Goal: Information Seeking & Learning: Learn about a topic

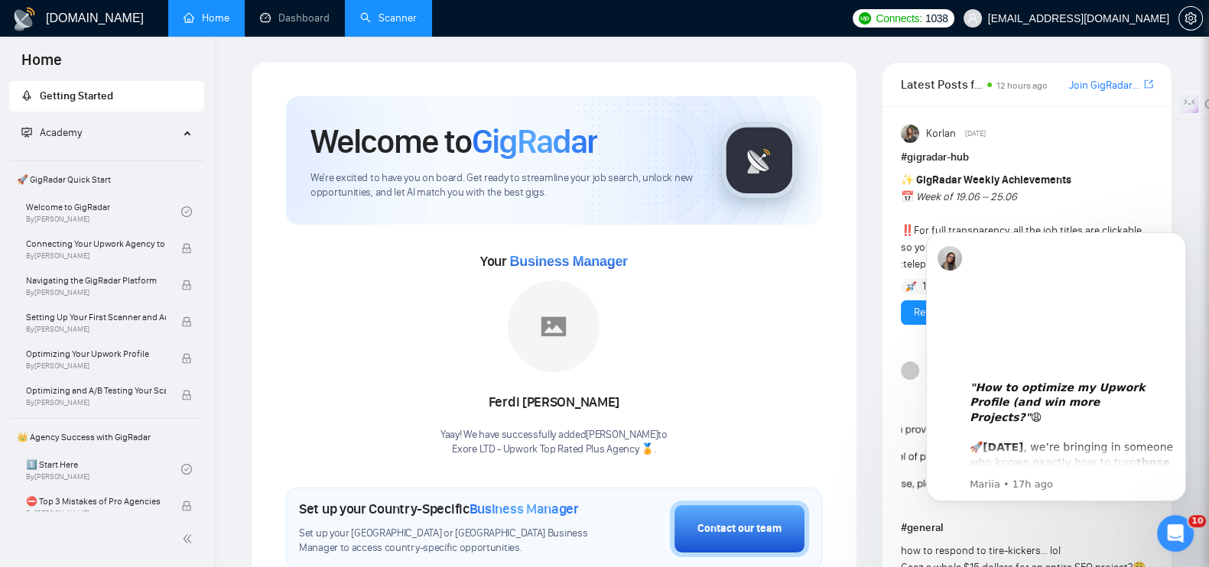
click at [386, 11] on link "Scanner" at bounding box center [388, 17] width 57 height 13
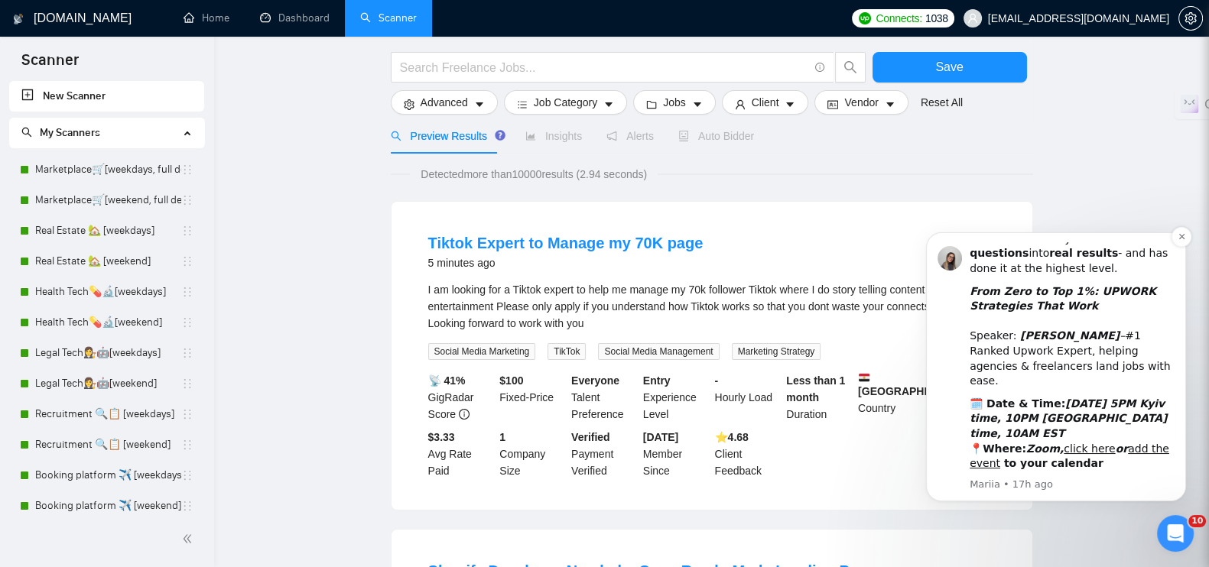
scroll to position [190, 0]
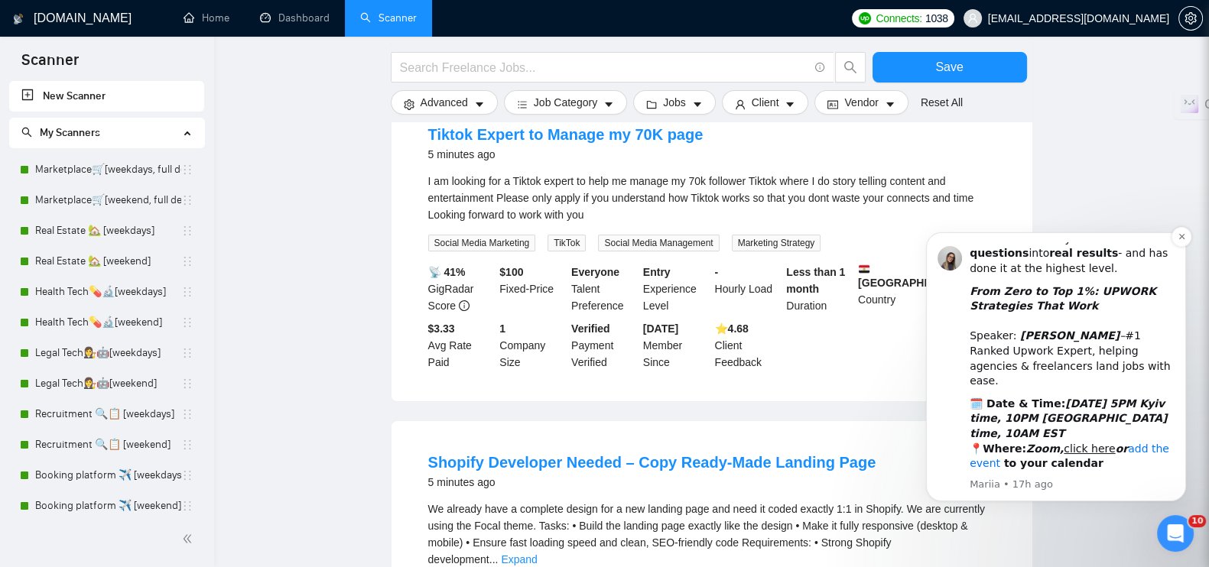
click at [1129, 443] on link "add the event" at bounding box center [1070, 457] width 200 height 28
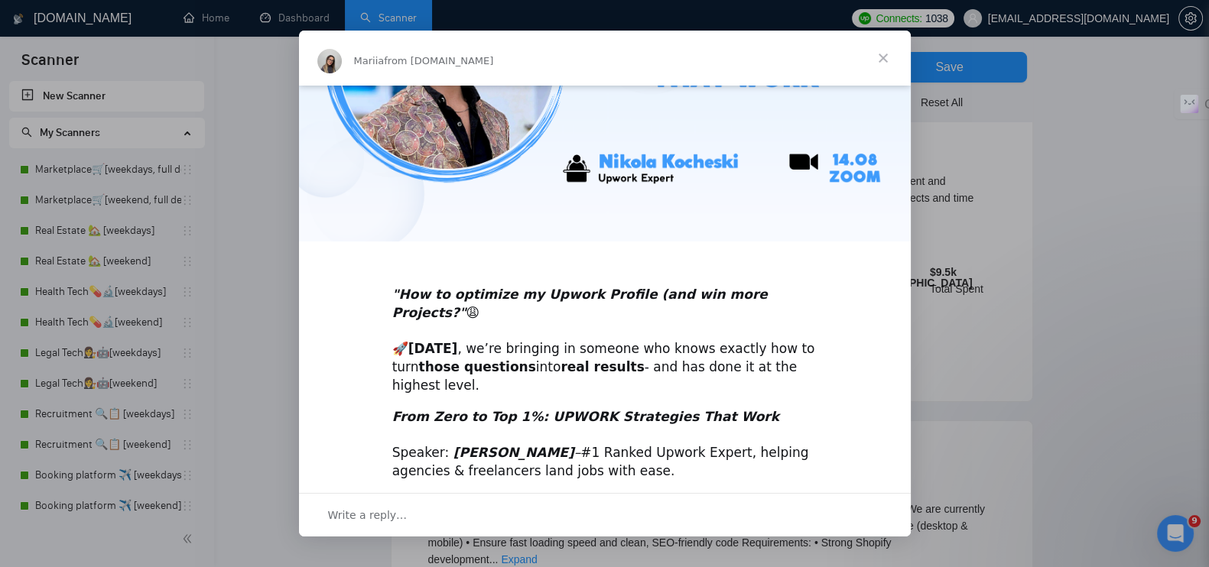
scroll to position [283, 0]
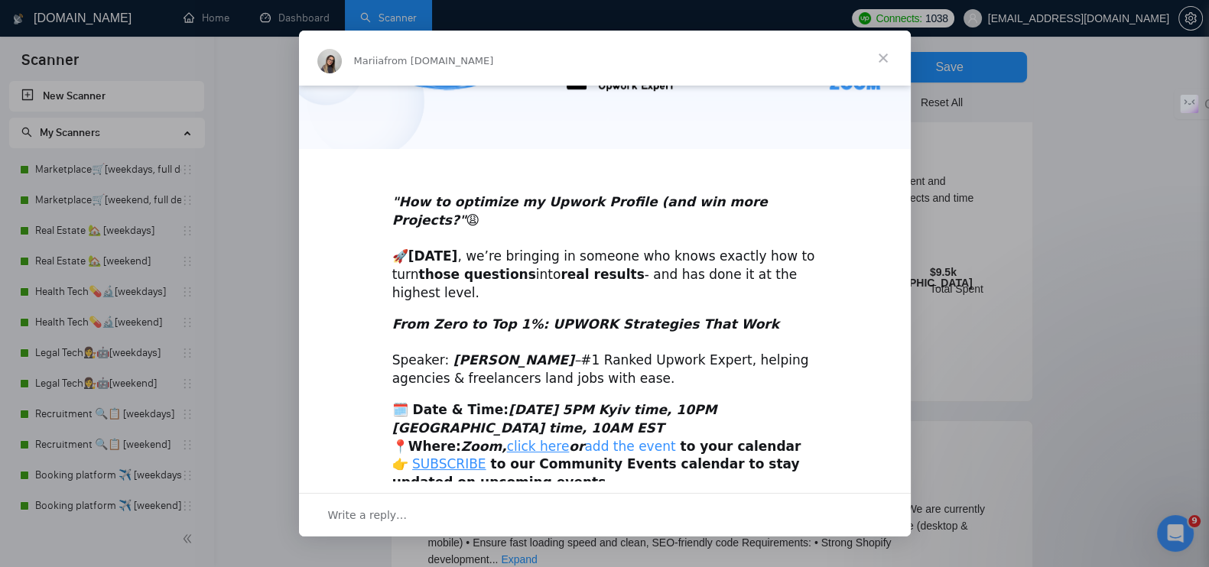
click at [587, 439] on link "add the event" at bounding box center [629, 446] width 91 height 15
click at [883, 56] on span "Close" at bounding box center [883, 58] width 55 height 55
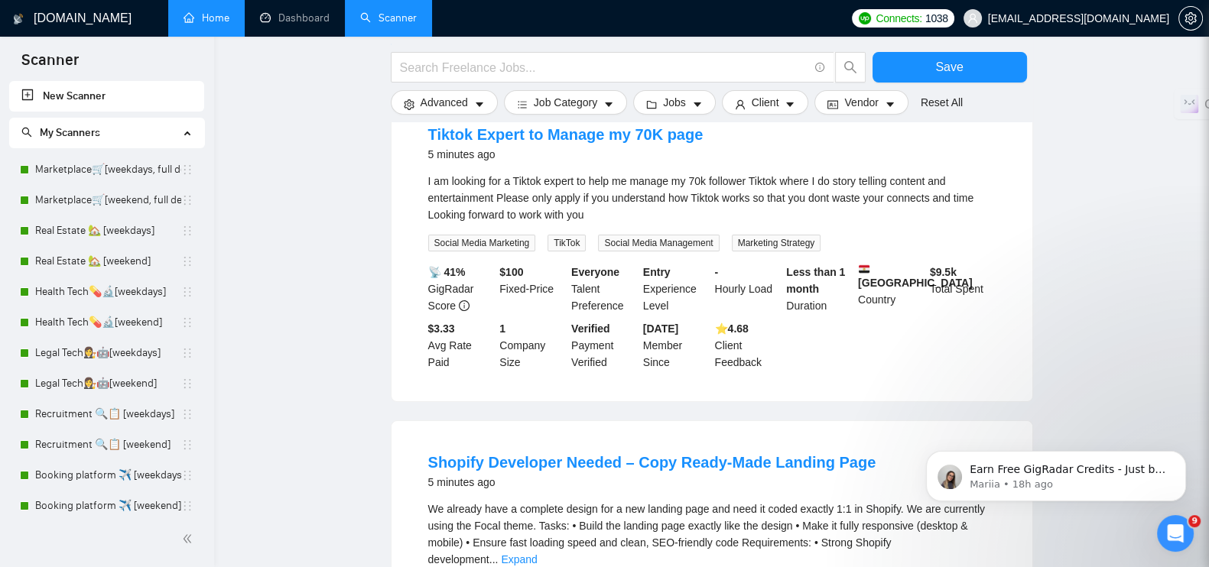
scroll to position [0, 0]
click at [76, 180] on link "Marketplace🛒[weekdays, full description]" at bounding box center [108, 169] width 146 height 31
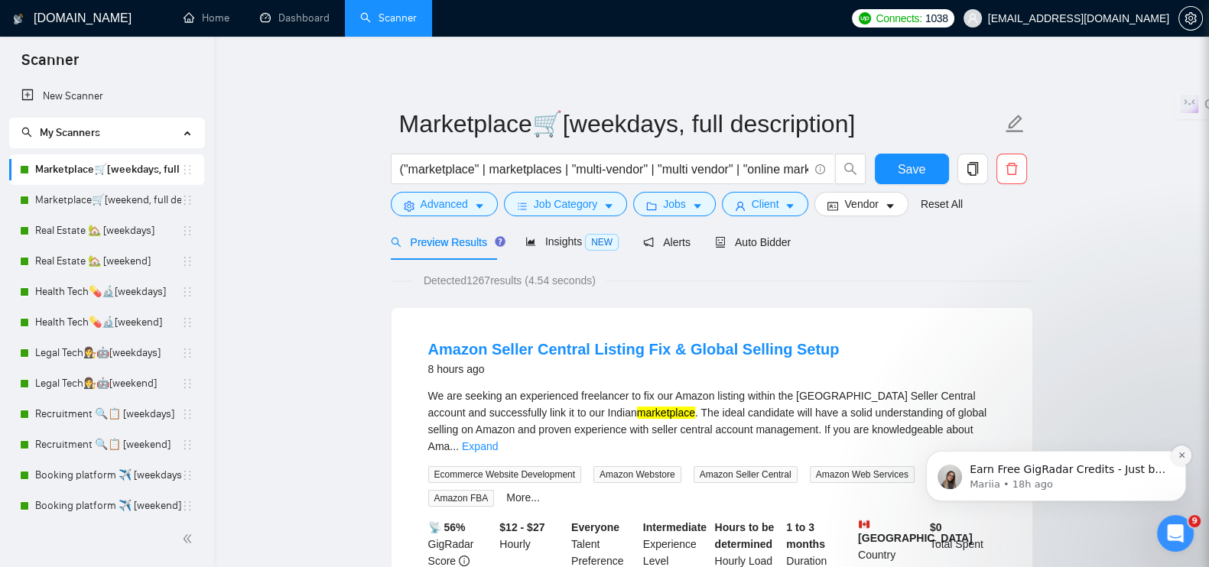
click at [1180, 454] on icon "Dismiss notification" at bounding box center [1180, 455] width 5 height 5
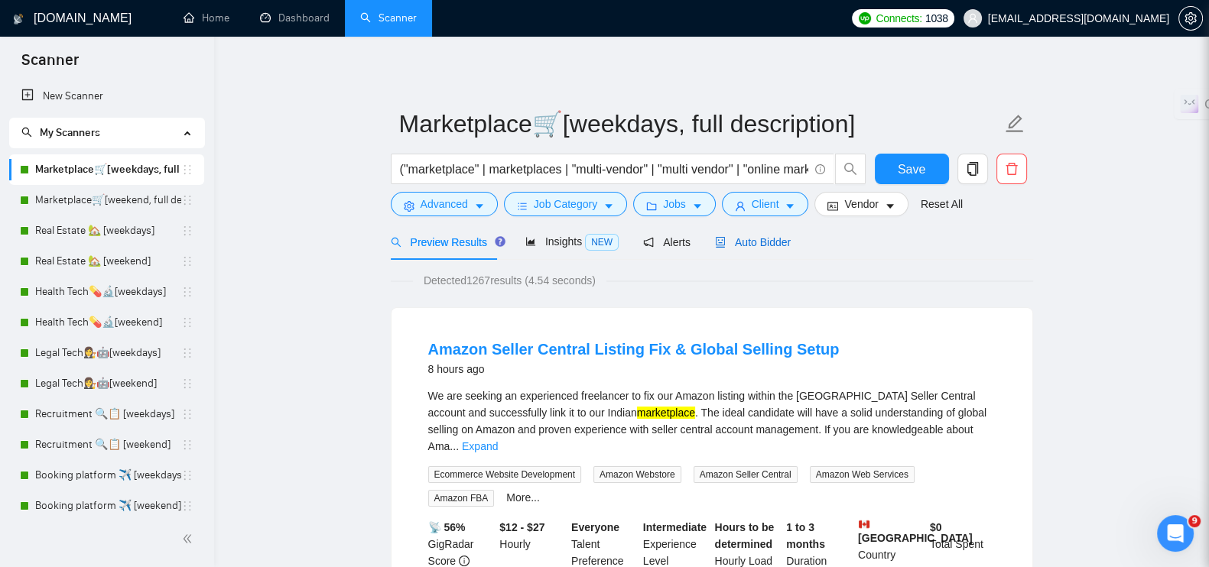
click at [735, 246] on span "Auto Bidder" at bounding box center [753, 242] width 76 height 12
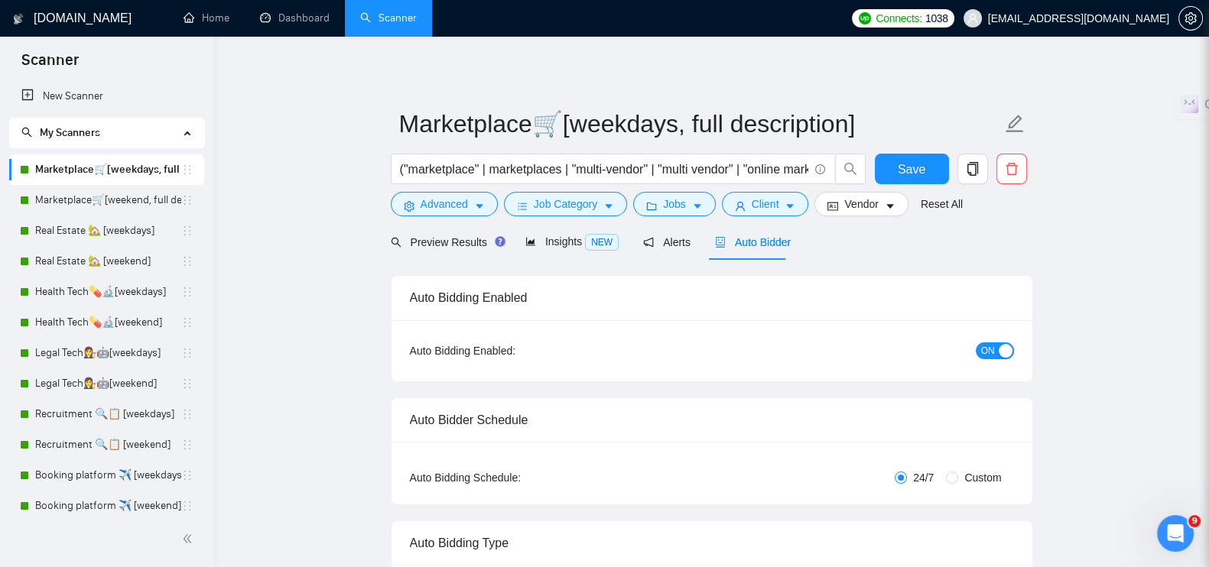
radio input "false"
radio input "true"
checkbox input "true"
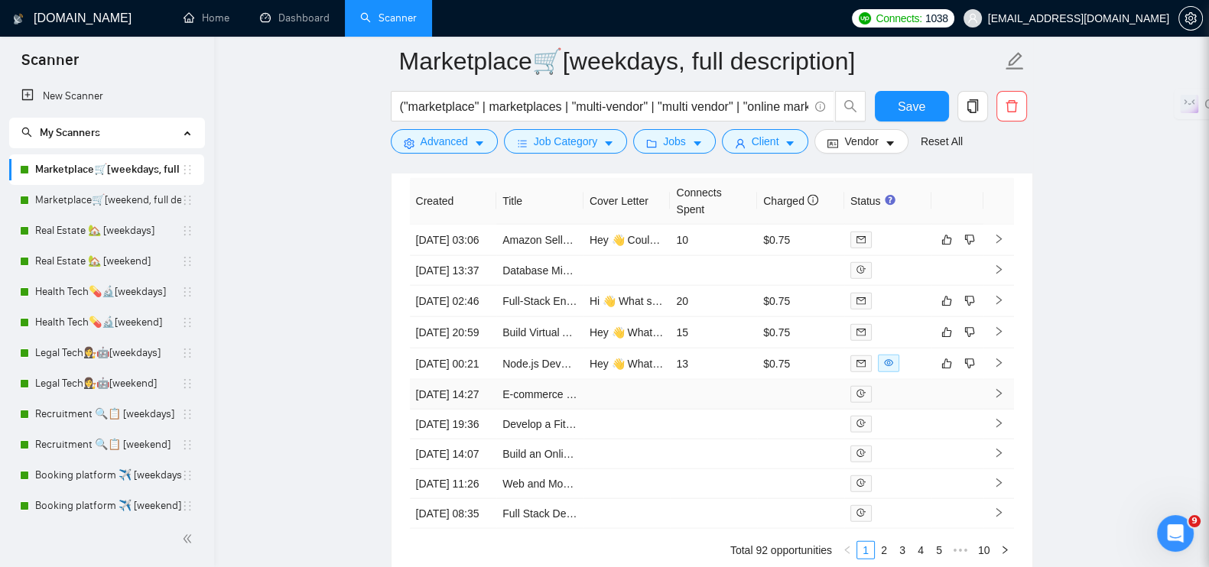
scroll to position [4302, 0]
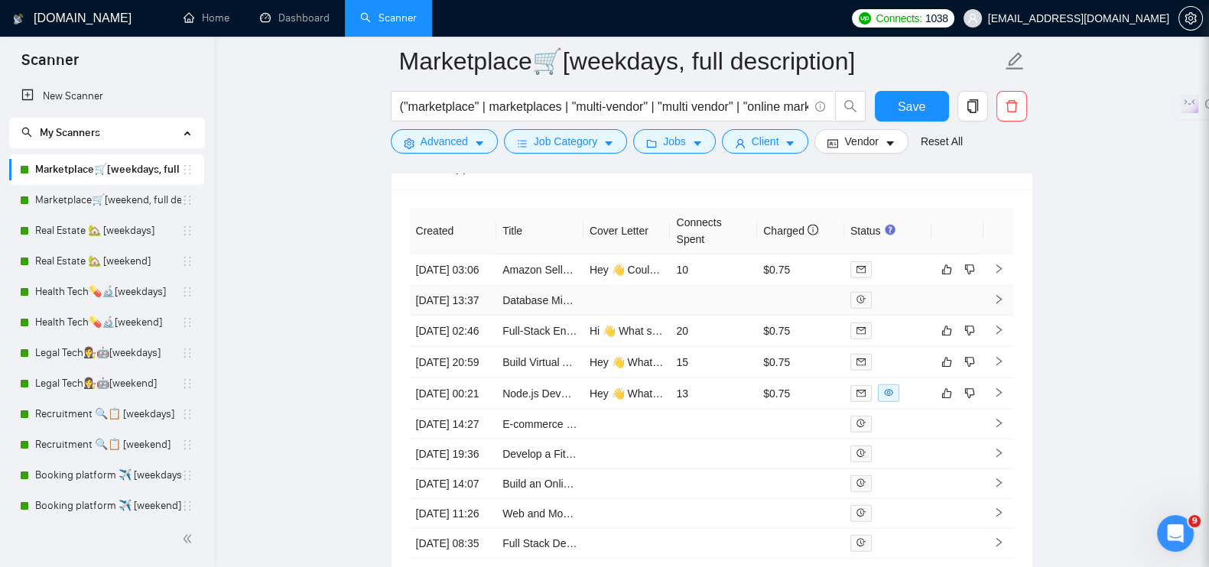
click at [1002, 305] on icon "right" at bounding box center [998, 299] width 11 height 11
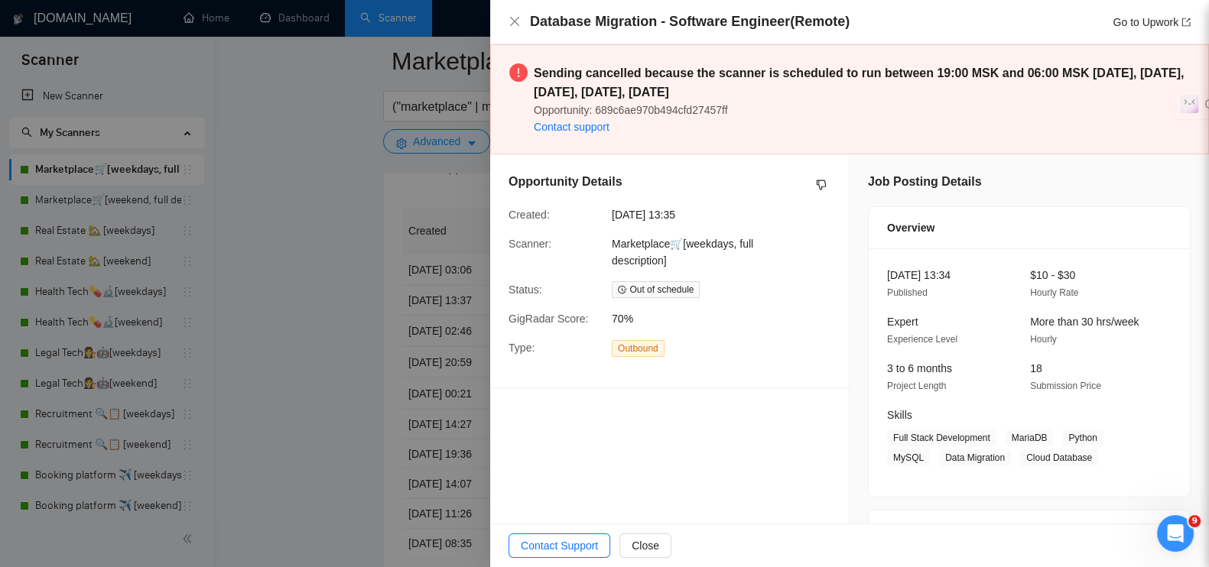
click at [298, 294] on div at bounding box center [604, 283] width 1209 height 567
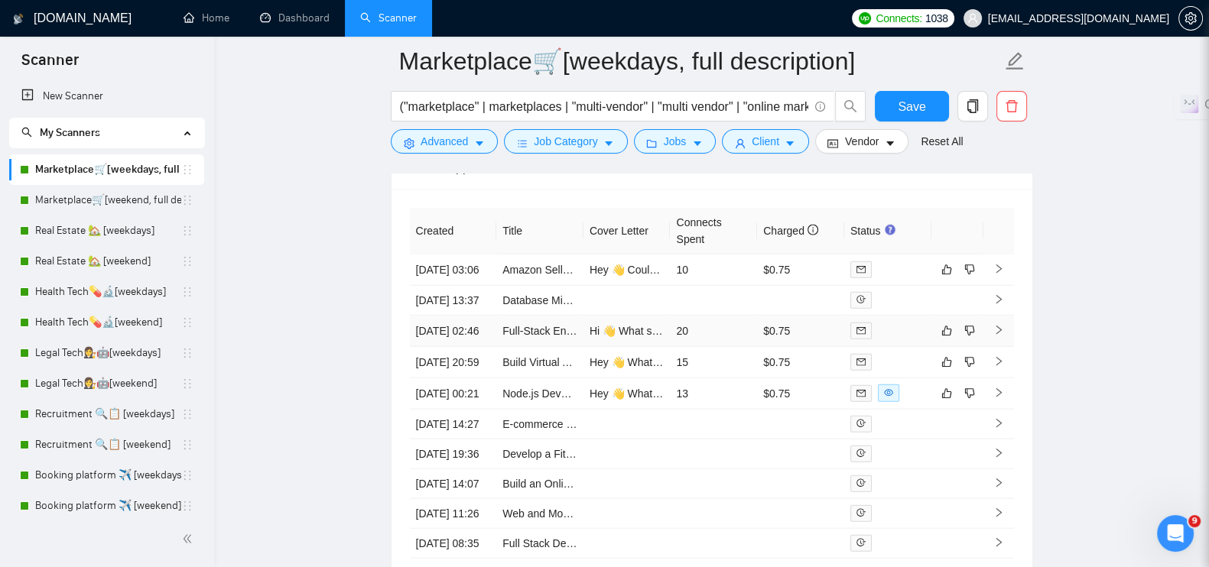
click at [996, 336] on icon "right" at bounding box center [998, 330] width 11 height 11
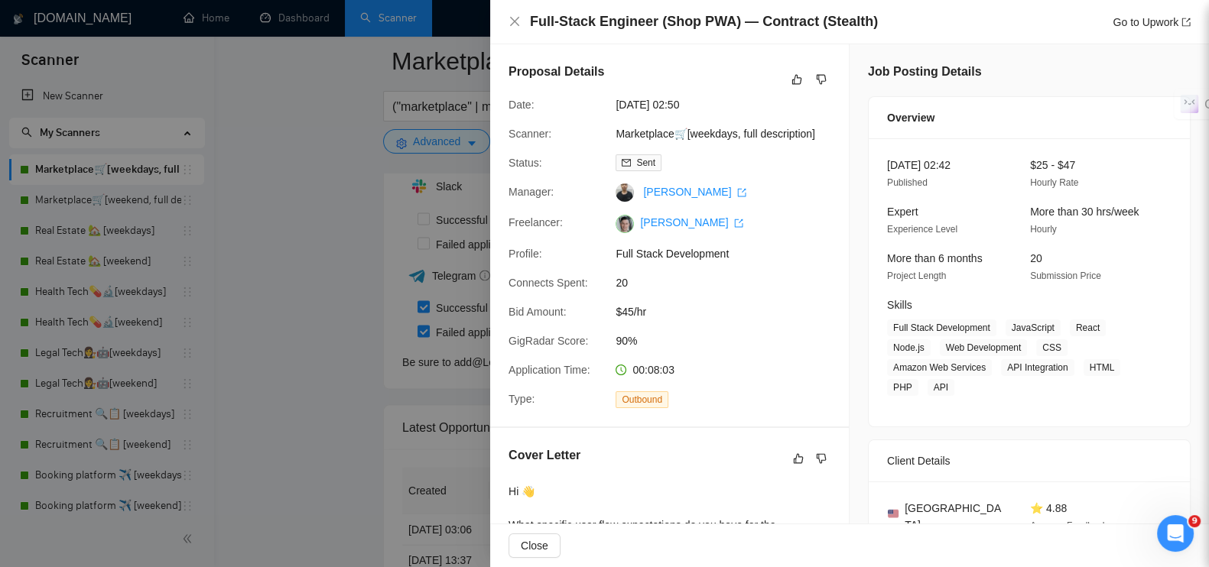
scroll to position [4015, 0]
click at [336, 339] on div at bounding box center [604, 283] width 1209 height 567
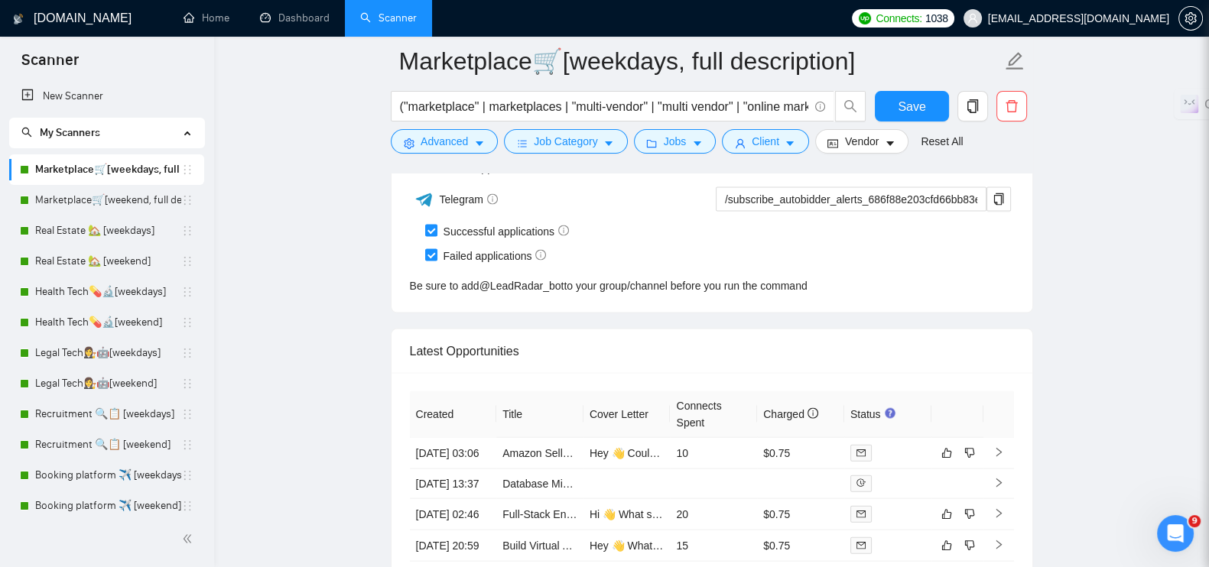
scroll to position [4206, 0]
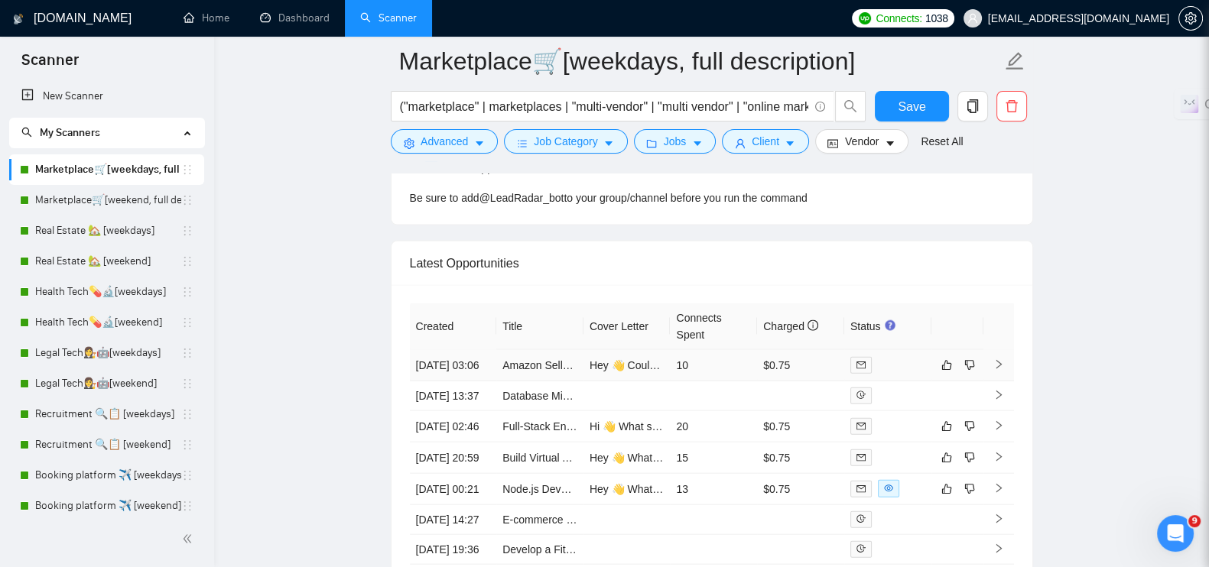
click at [998, 364] on icon "right" at bounding box center [998, 364] width 11 height 11
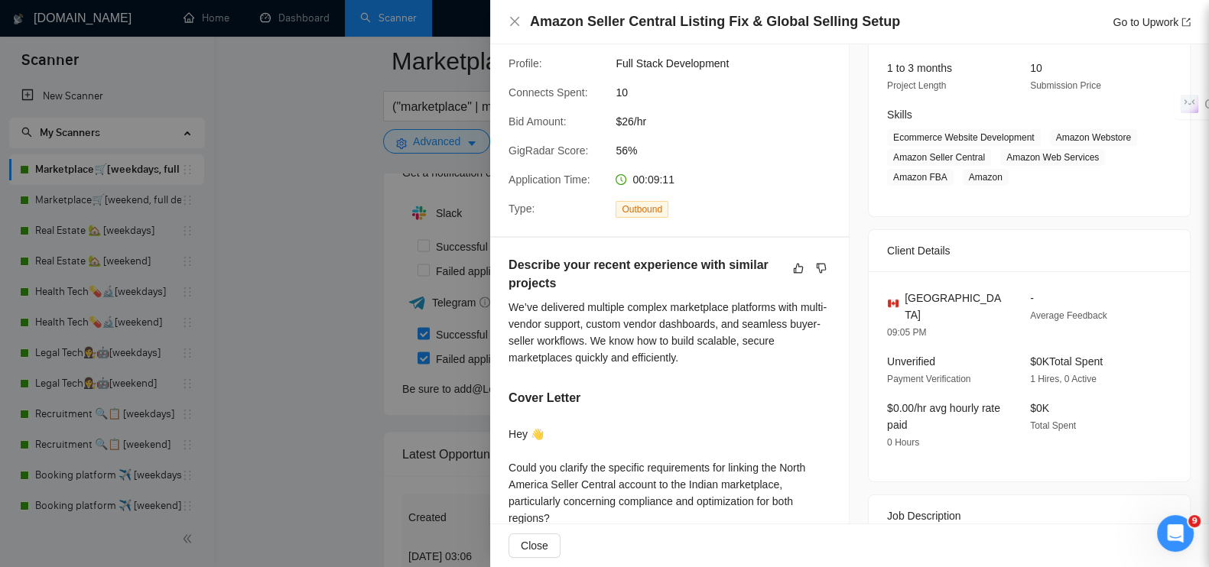
scroll to position [487, 0]
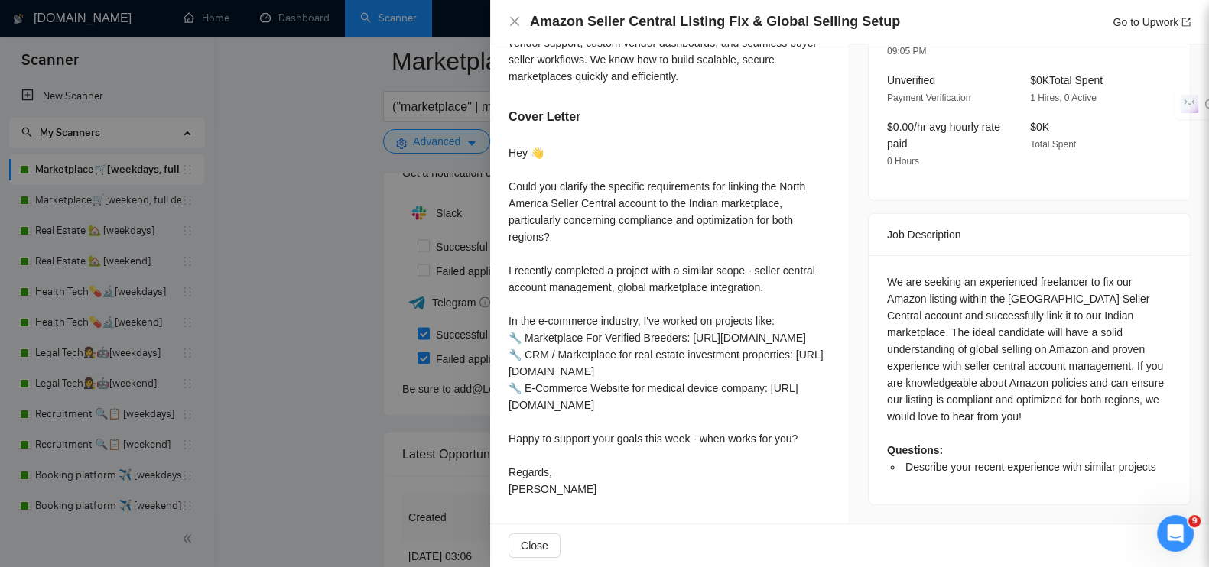
click at [335, 337] on div at bounding box center [604, 283] width 1209 height 567
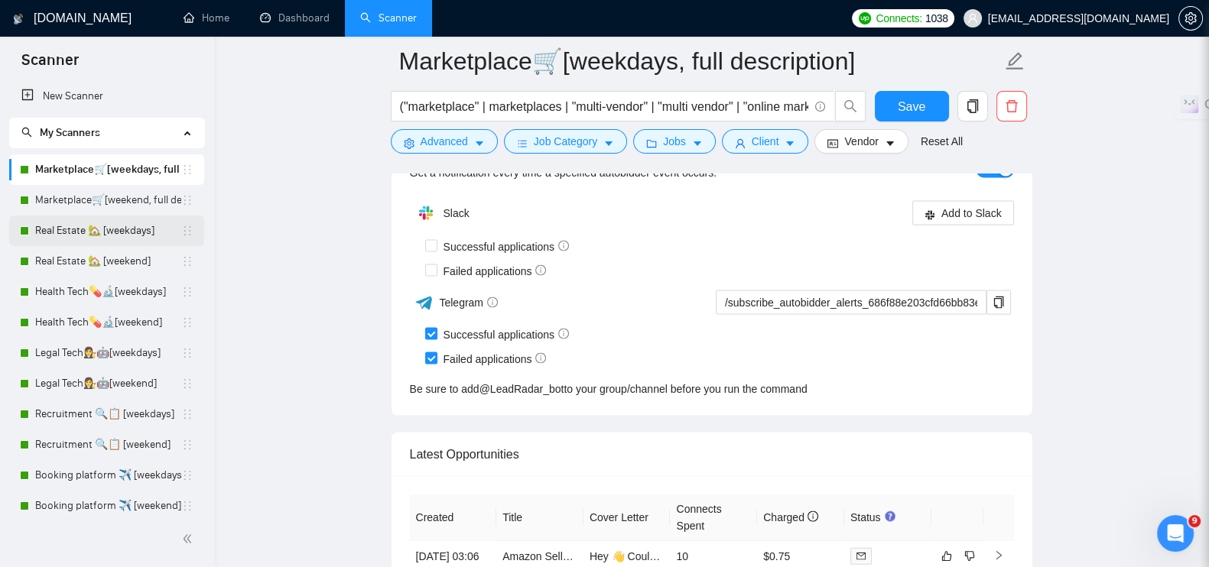
click at [70, 229] on link "Real Estate 🏡 [weekdays]" at bounding box center [108, 231] width 146 height 31
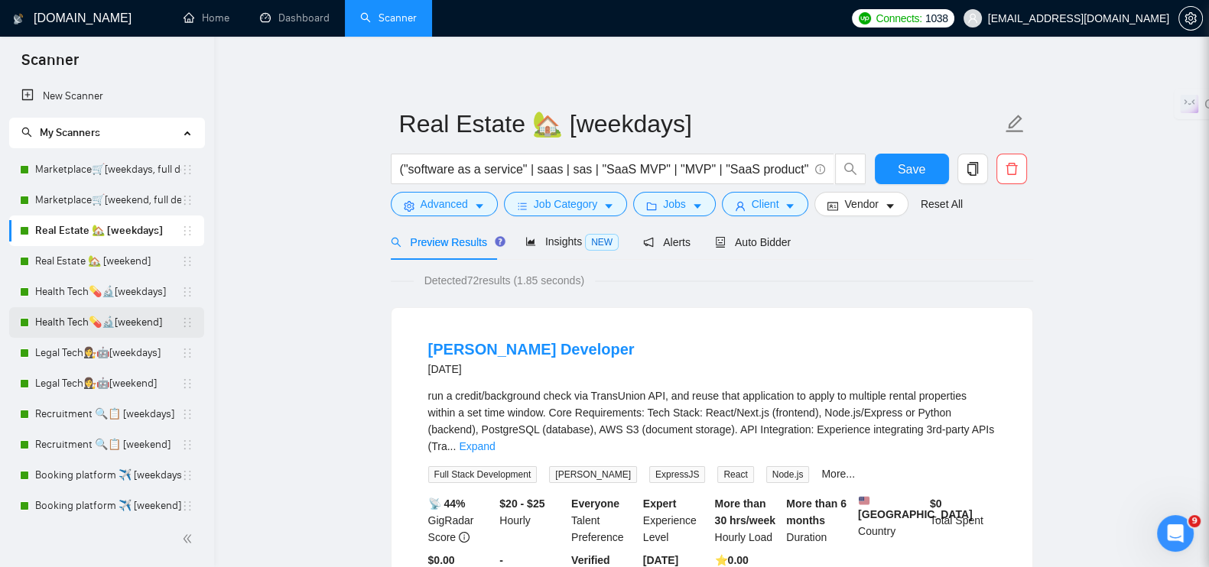
click at [92, 329] on link "Health Tech💊🔬[weekend]" at bounding box center [108, 322] width 146 height 31
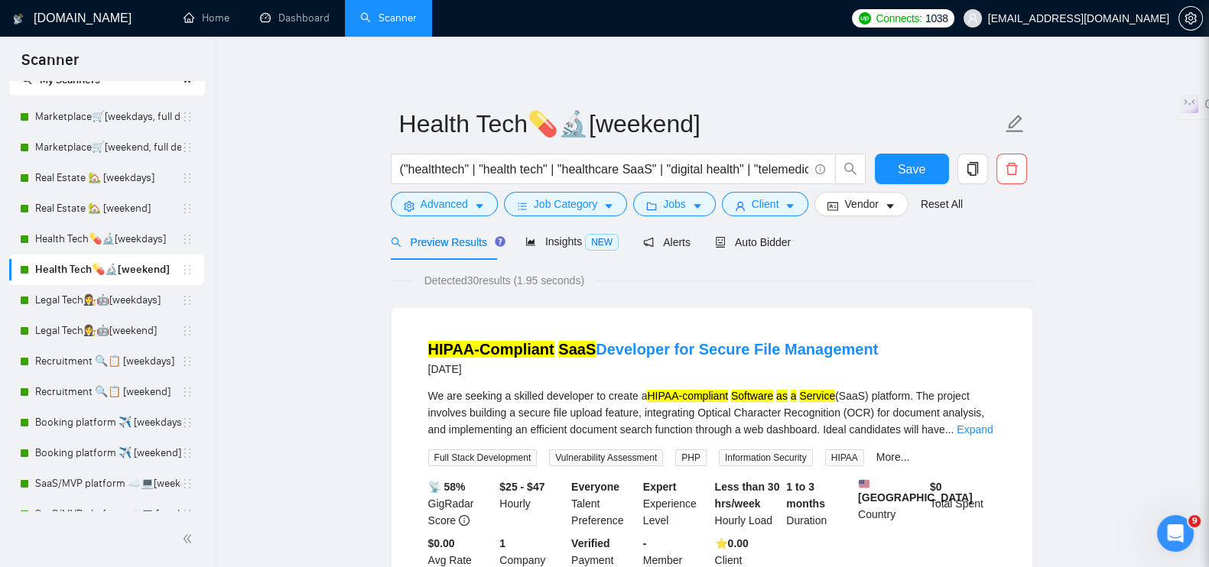
scroll to position [95, 0]
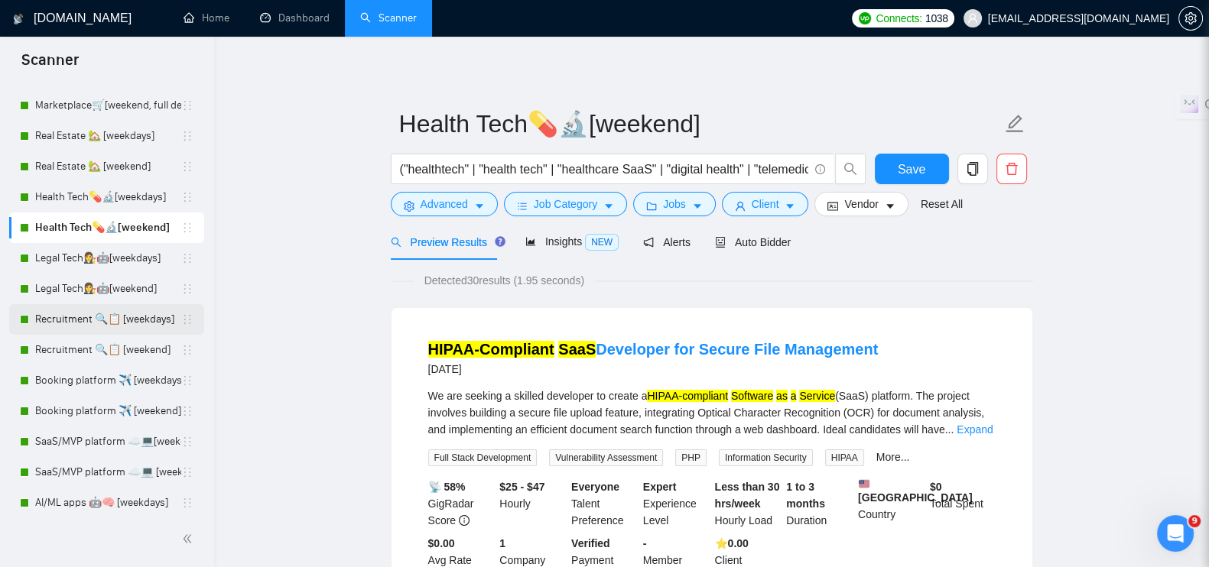
click at [84, 314] on link "Recruitment 🔍📋 [weekdays]" at bounding box center [108, 319] width 146 height 31
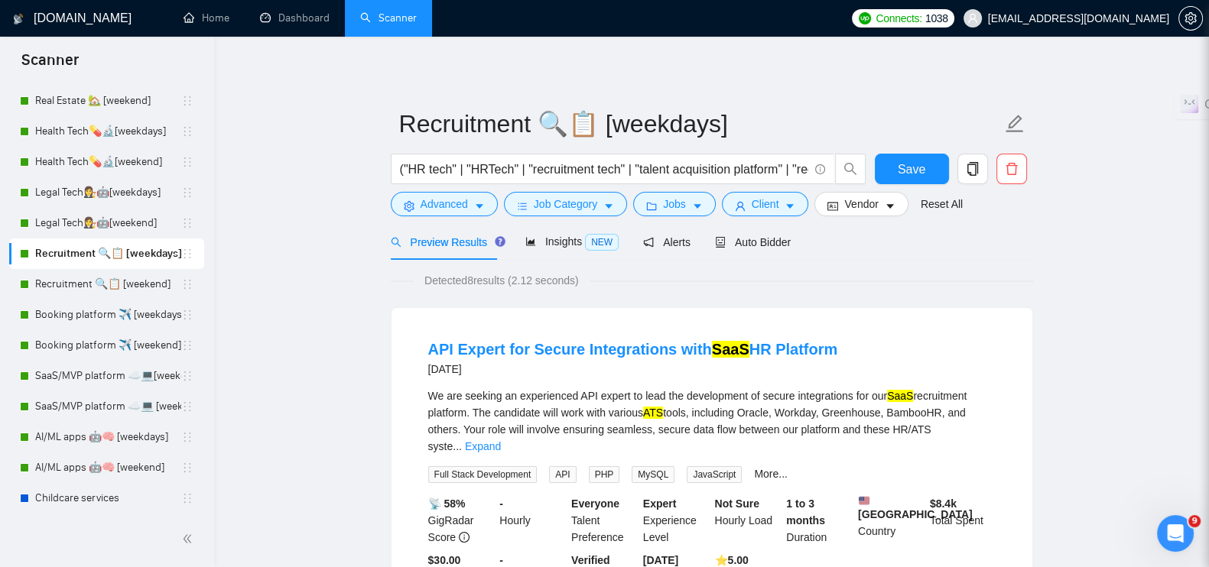
scroll to position [190, 0]
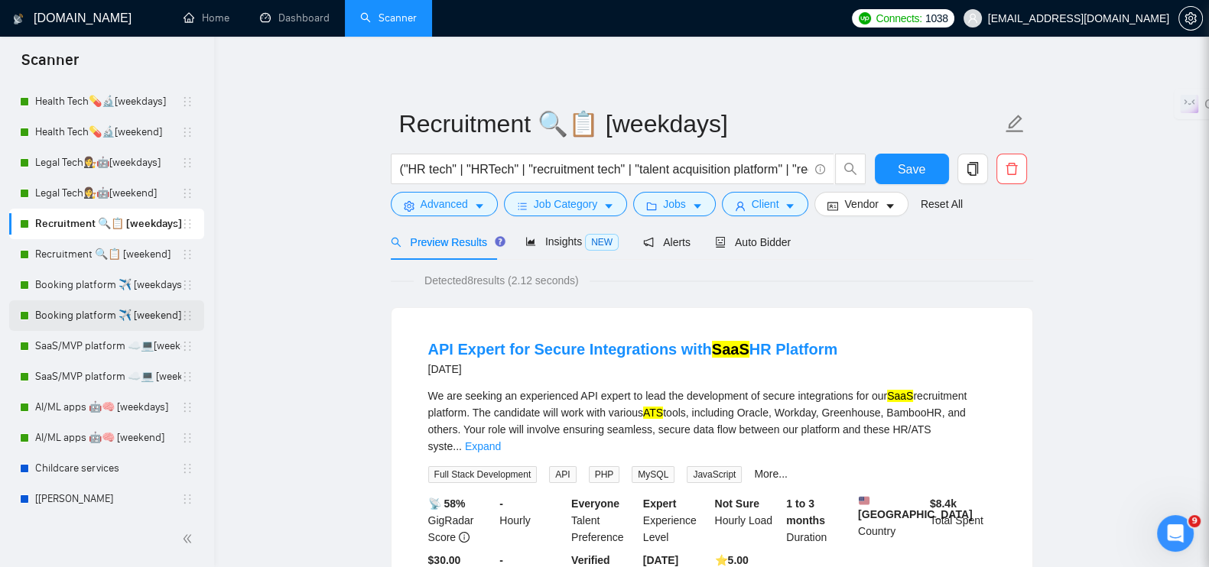
click at [122, 315] on link "Booking platform ✈️ [weekend]" at bounding box center [108, 316] width 146 height 31
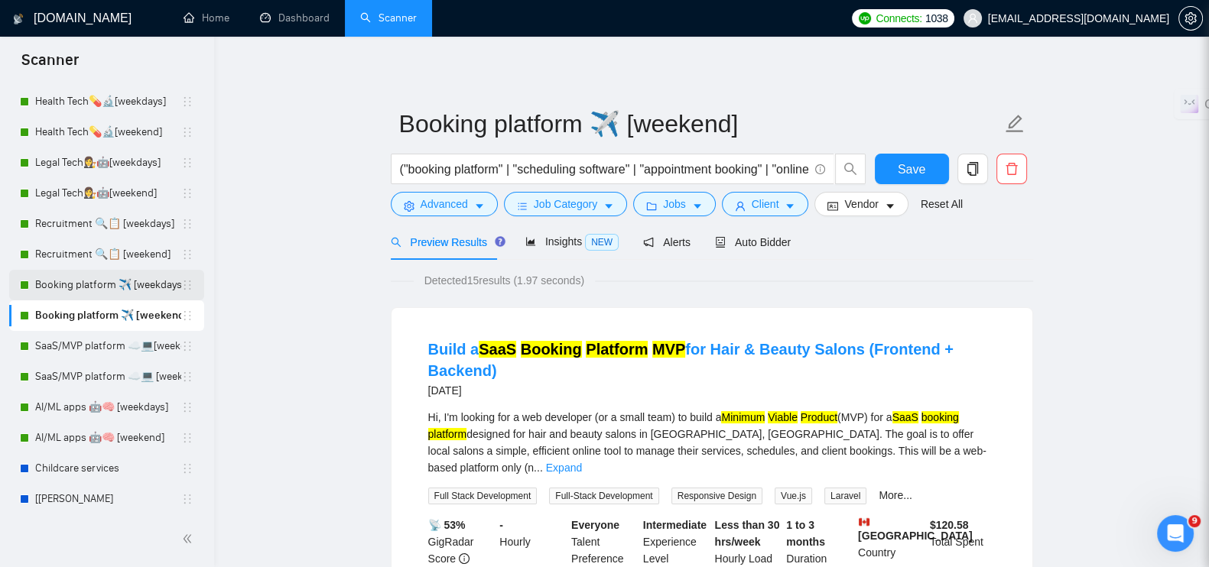
scroll to position [255, 0]
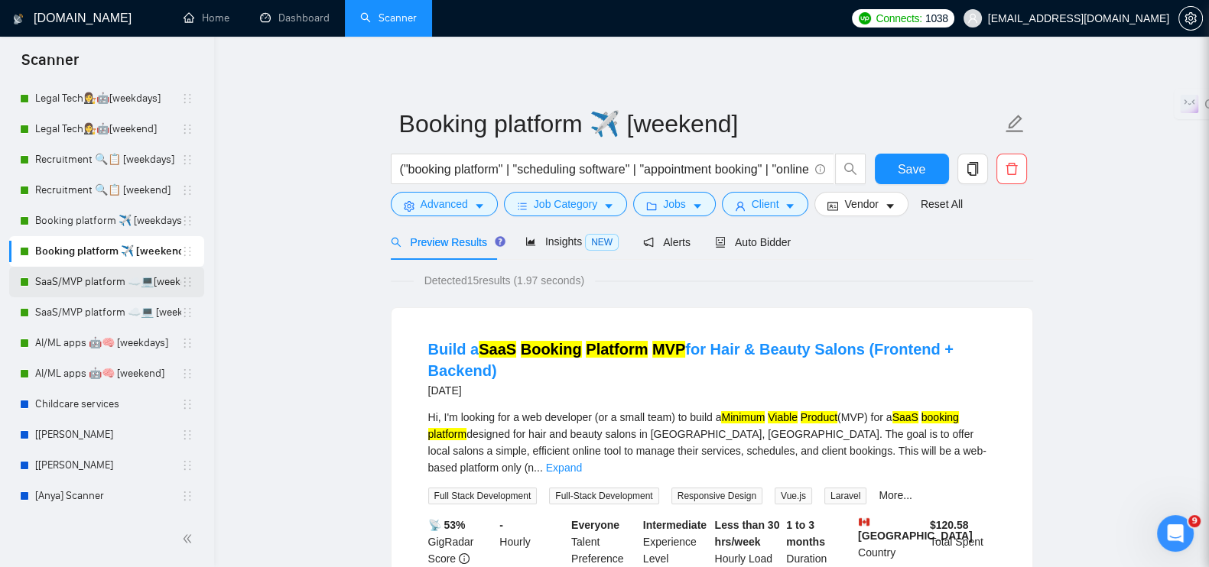
click at [83, 275] on link "SaaS/MVP platform ☁️💻[weekdays]" at bounding box center [108, 282] width 146 height 31
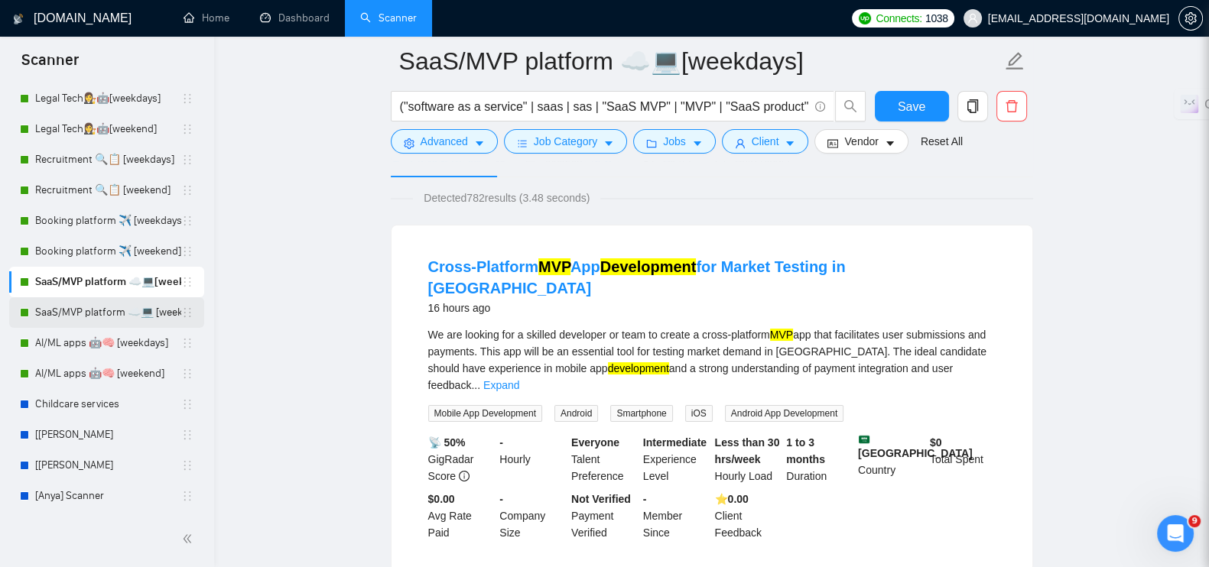
click at [106, 310] on link "SaaS/MVP platform ☁️💻 [weekend]" at bounding box center [108, 312] width 146 height 31
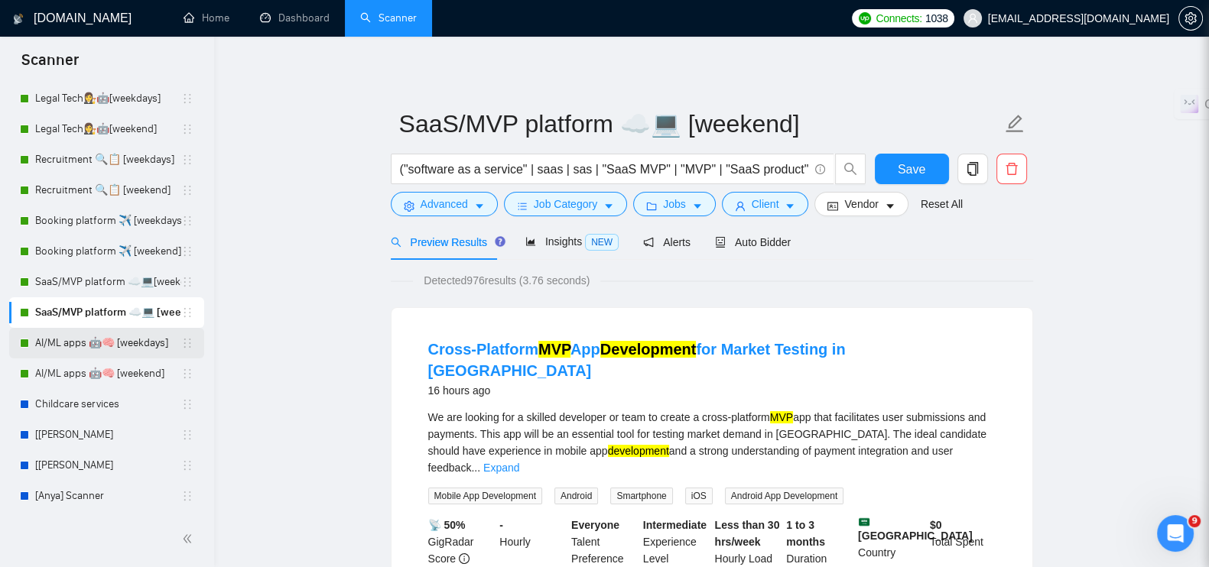
click at [97, 341] on link "AI/ML apps 🤖🧠 [weekdays]" at bounding box center [108, 343] width 146 height 31
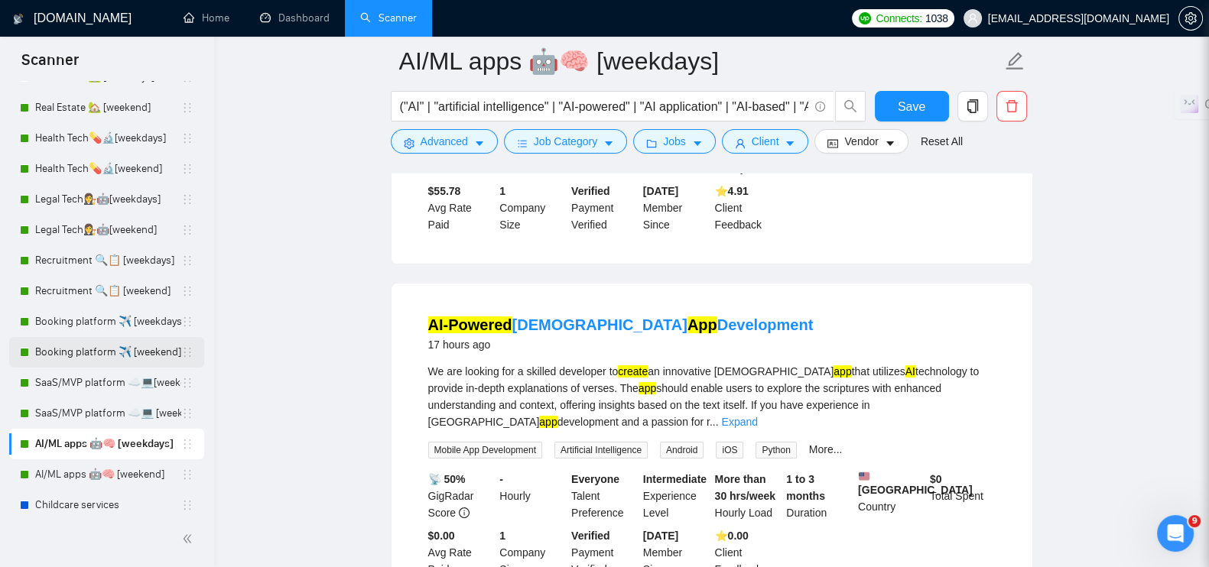
scroll to position [63, 0]
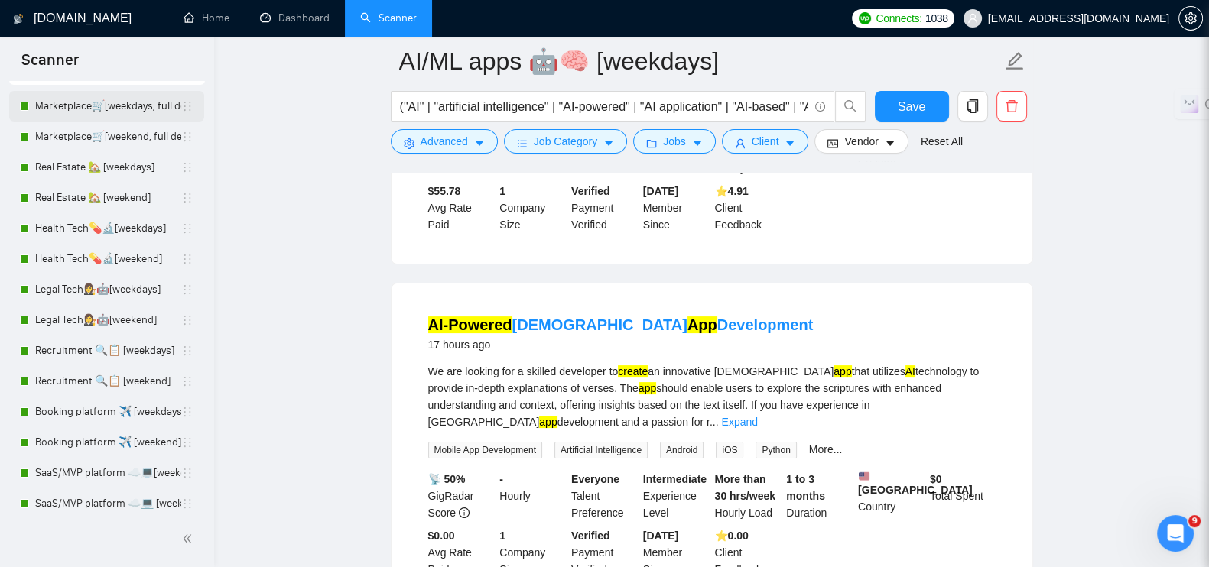
click at [86, 102] on link "Marketplace🛒[weekdays, full description]" at bounding box center [108, 106] width 146 height 31
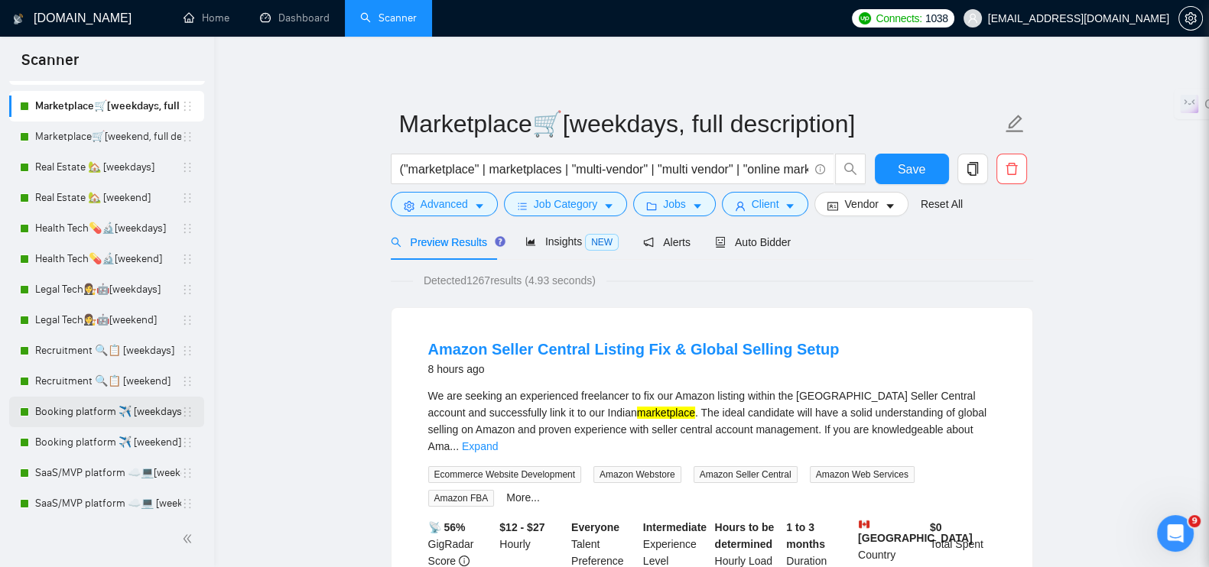
scroll to position [159, 0]
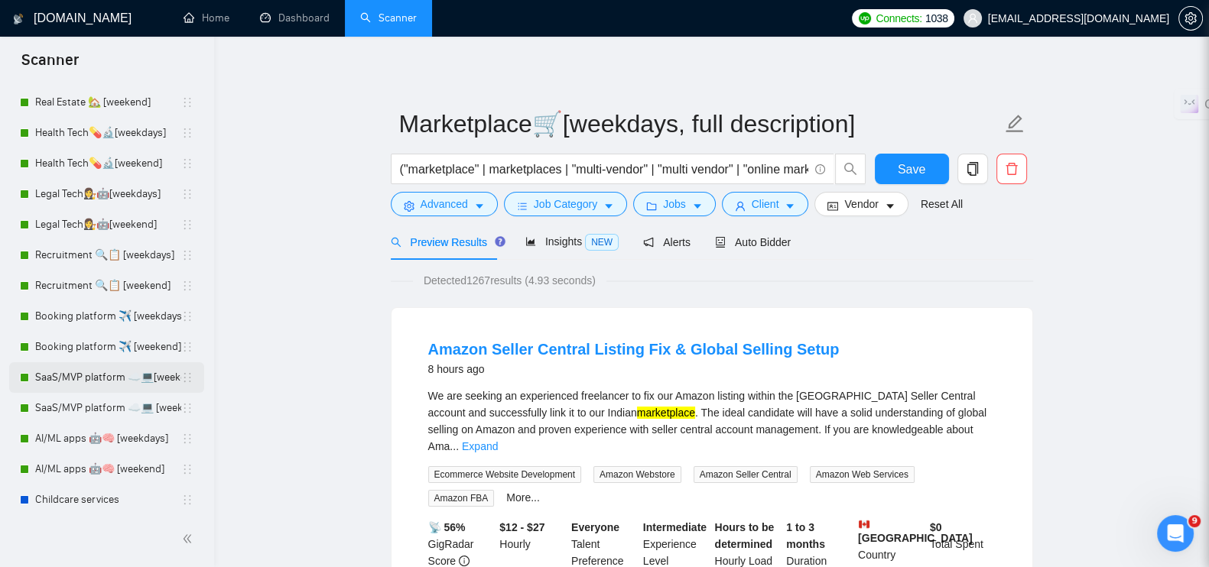
click at [80, 372] on link "SaaS/MVP platform ☁️💻[weekdays]" at bounding box center [108, 377] width 146 height 31
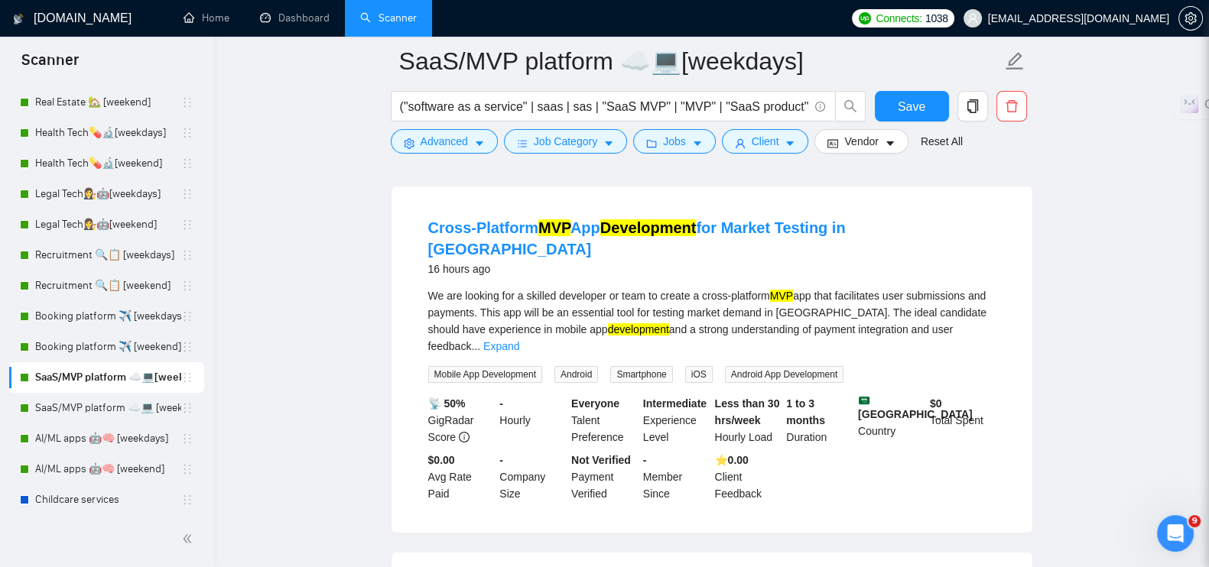
scroll to position [95, 0]
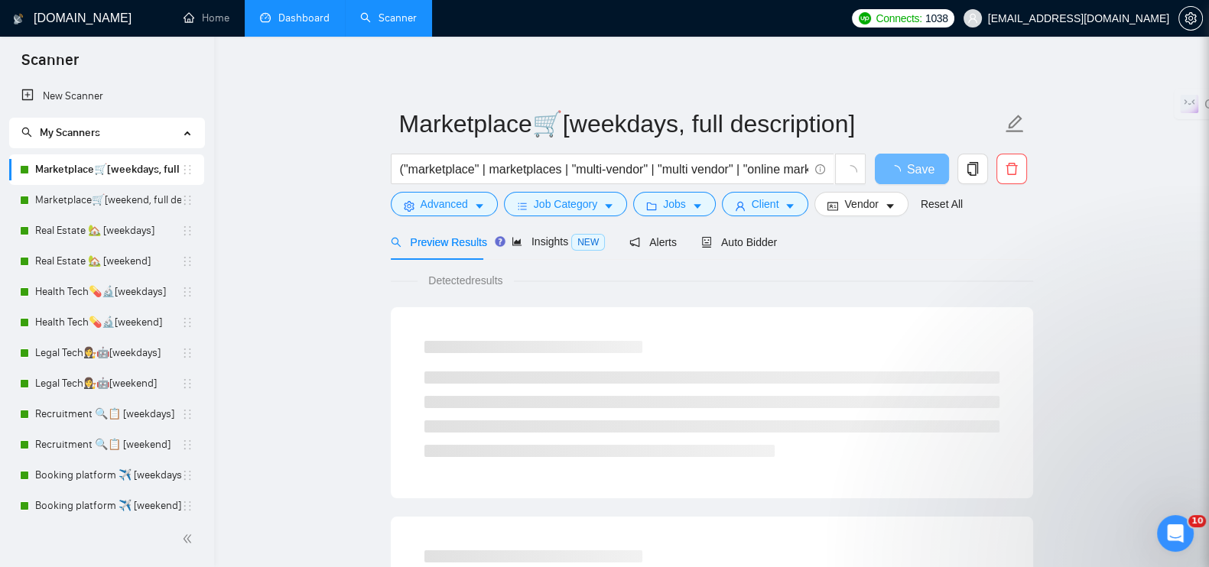
click at [289, 24] on link "Dashboard" at bounding box center [295, 17] width 70 height 13
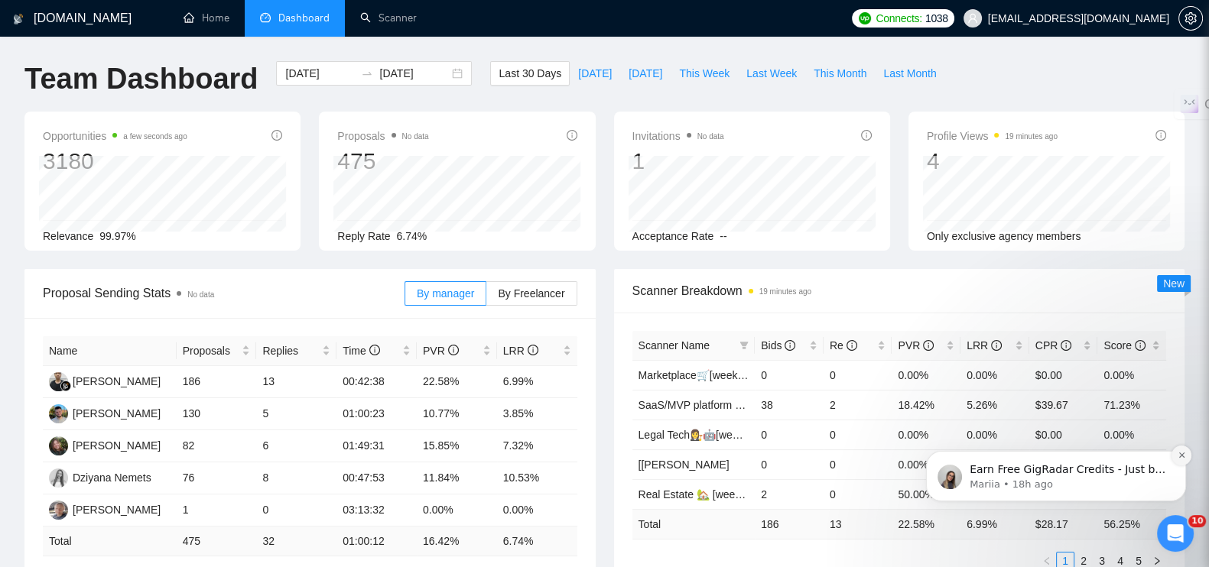
click at [1186, 456] on button "Dismiss notification" at bounding box center [1182, 456] width 20 height 20
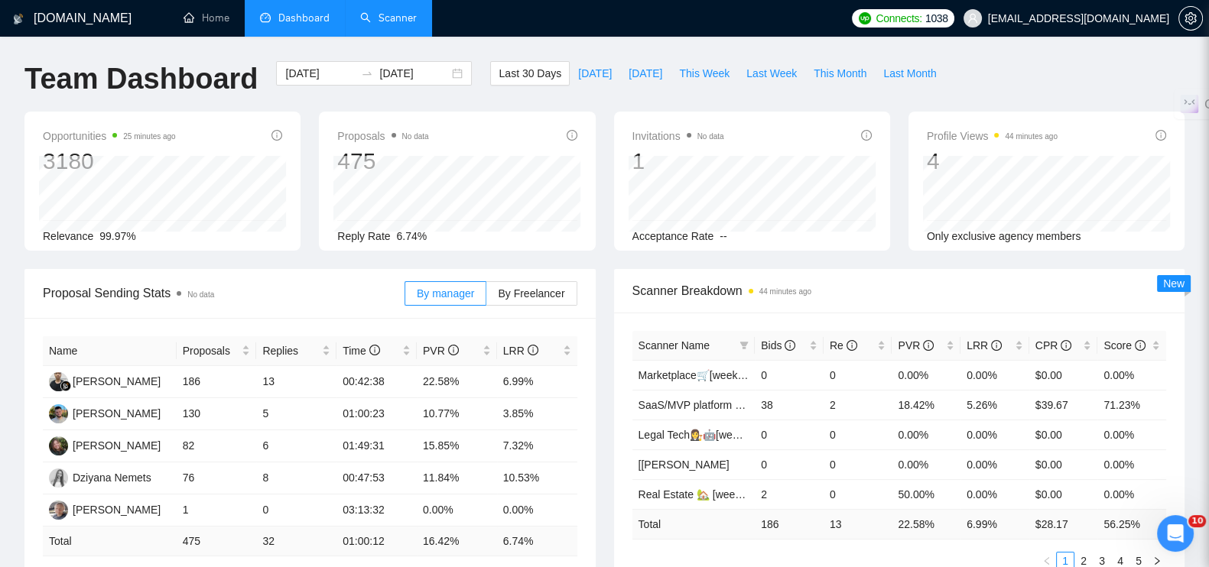
click at [390, 13] on link "Scanner" at bounding box center [388, 17] width 57 height 13
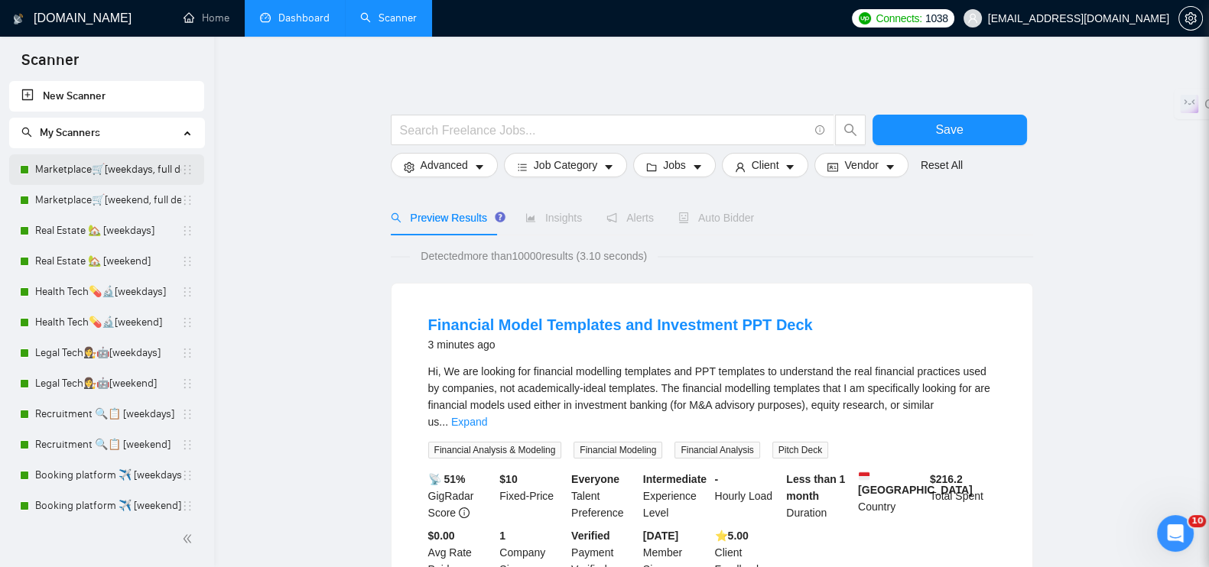
click at [105, 174] on link "Marketplace🛒[weekdays, full description]" at bounding box center [108, 169] width 146 height 31
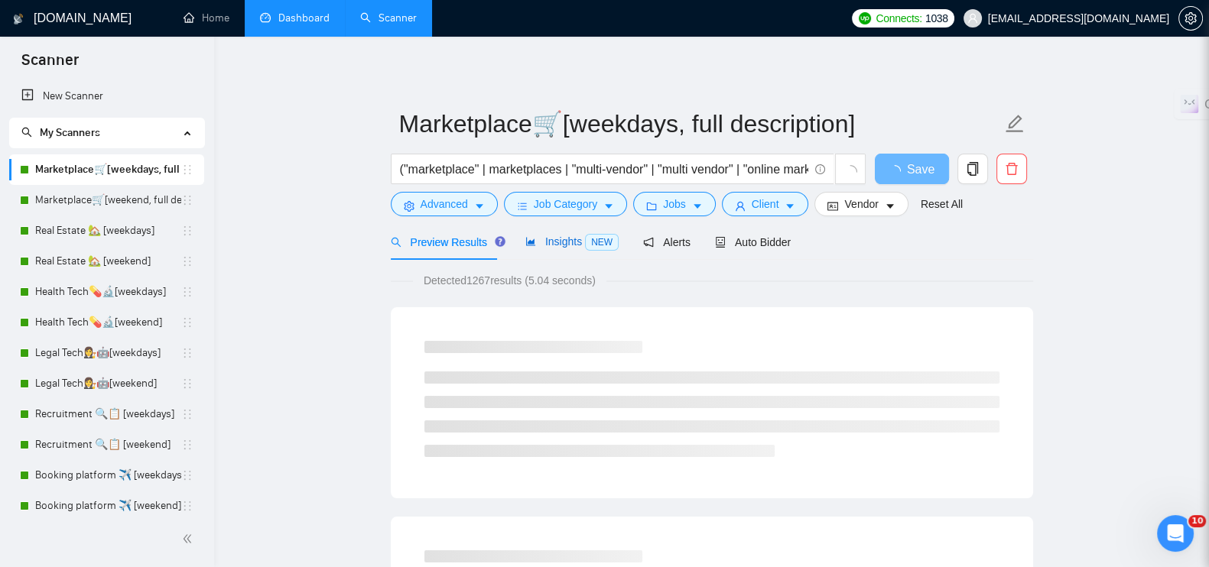
click at [554, 249] on div "Insights NEW" at bounding box center [571, 242] width 93 height 18
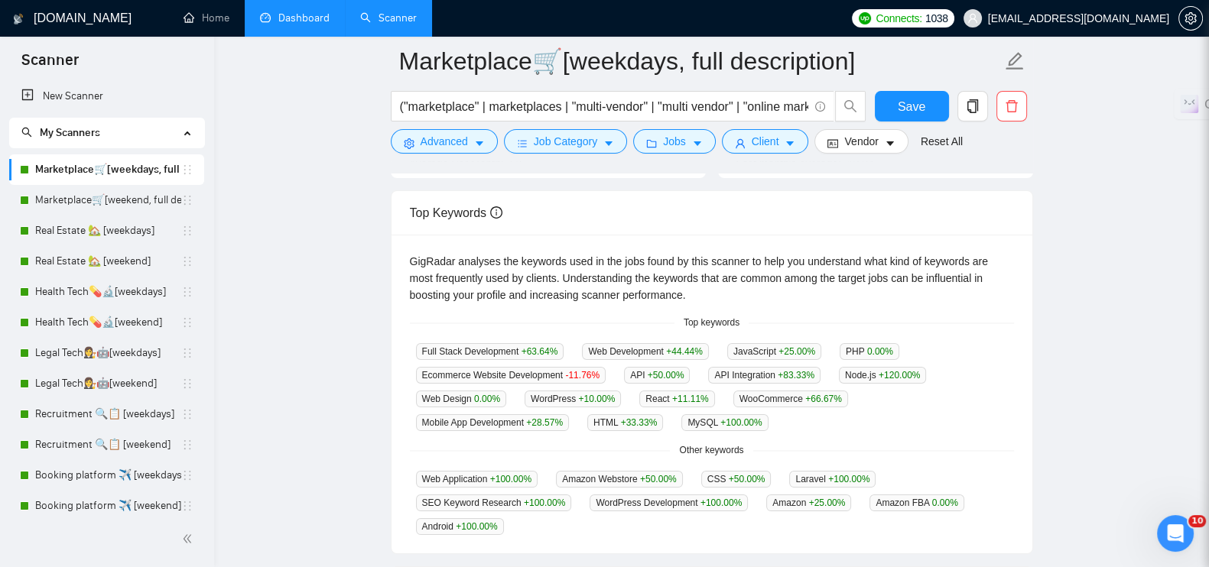
scroll to position [382, 0]
